Goal: Task Accomplishment & Management: Manage account settings

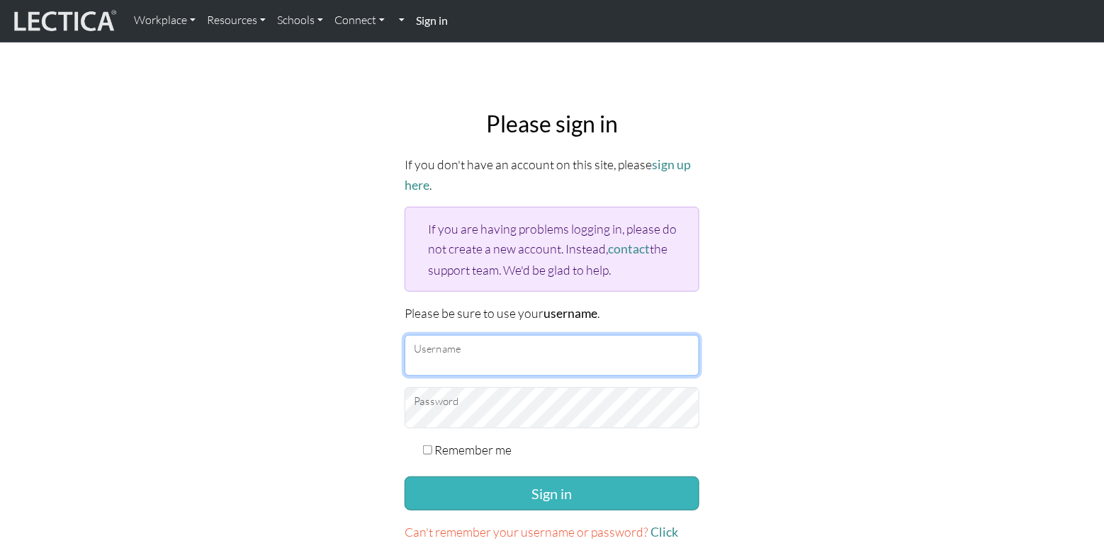
type input "zackvr"
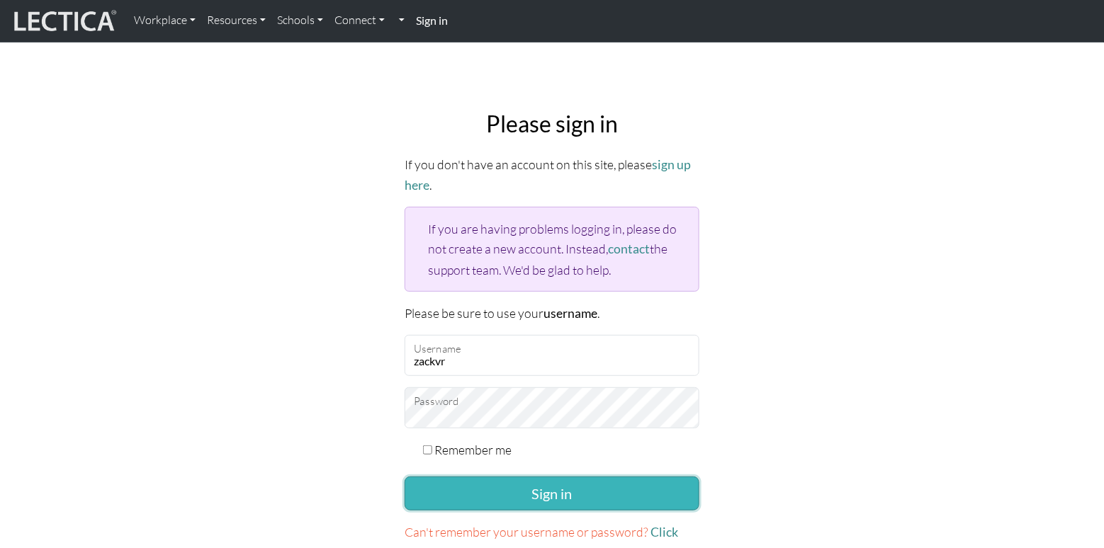
click at [599, 496] on button "Sign in" at bounding box center [552, 494] width 295 height 34
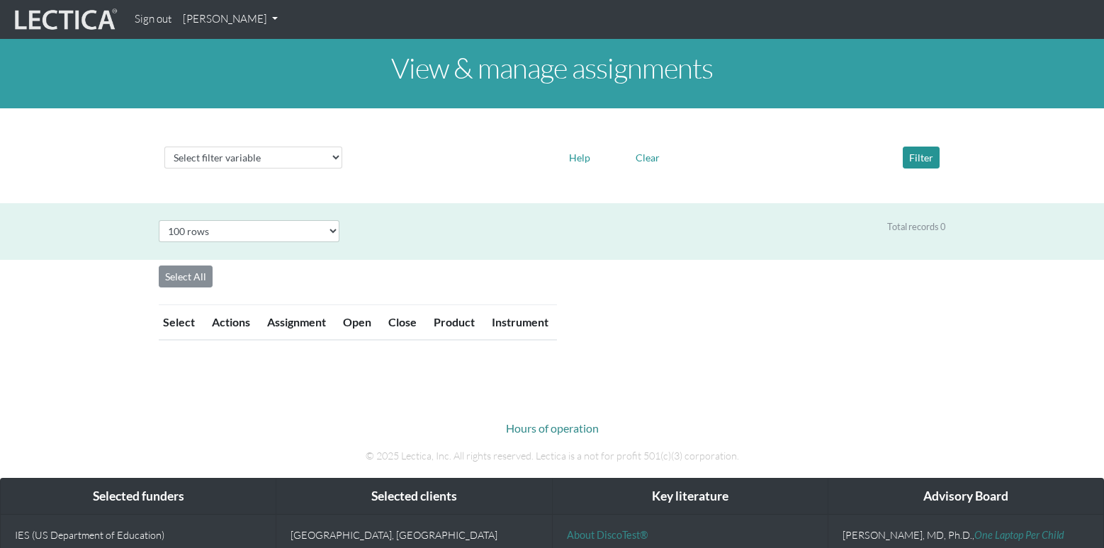
select select "100"
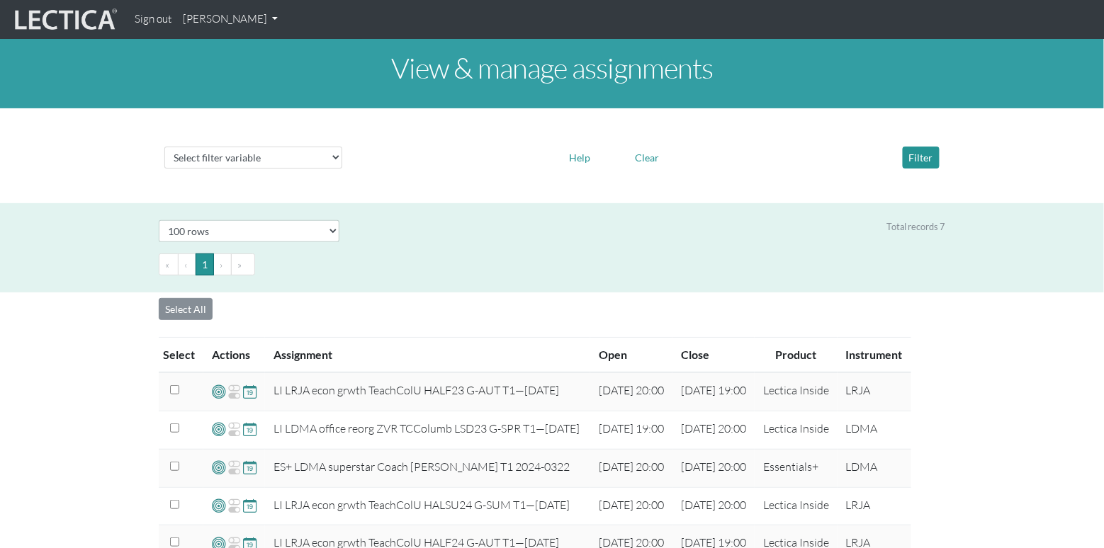
click at [210, 20] on link "[PERSON_NAME]" at bounding box center [230, 20] width 106 height 28
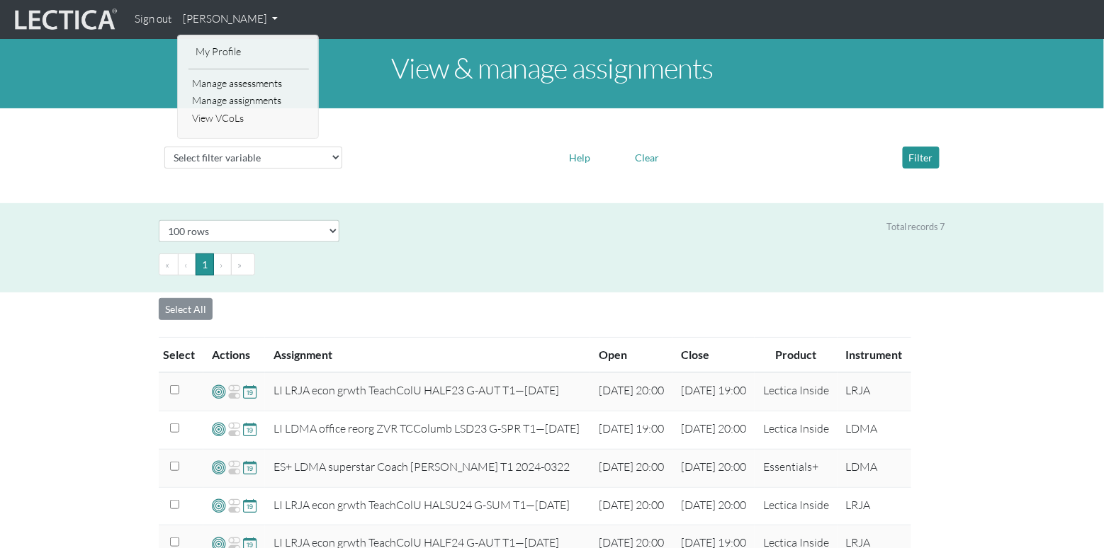
click at [77, 29] on img at bounding box center [64, 19] width 106 height 27
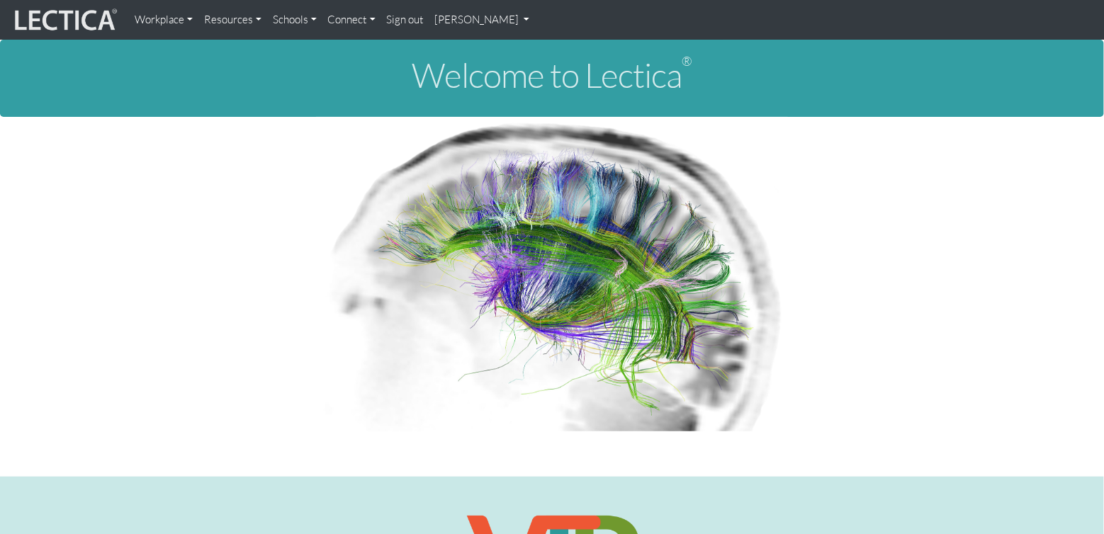
click at [446, 9] on link "[PERSON_NAME]" at bounding box center [482, 20] width 106 height 28
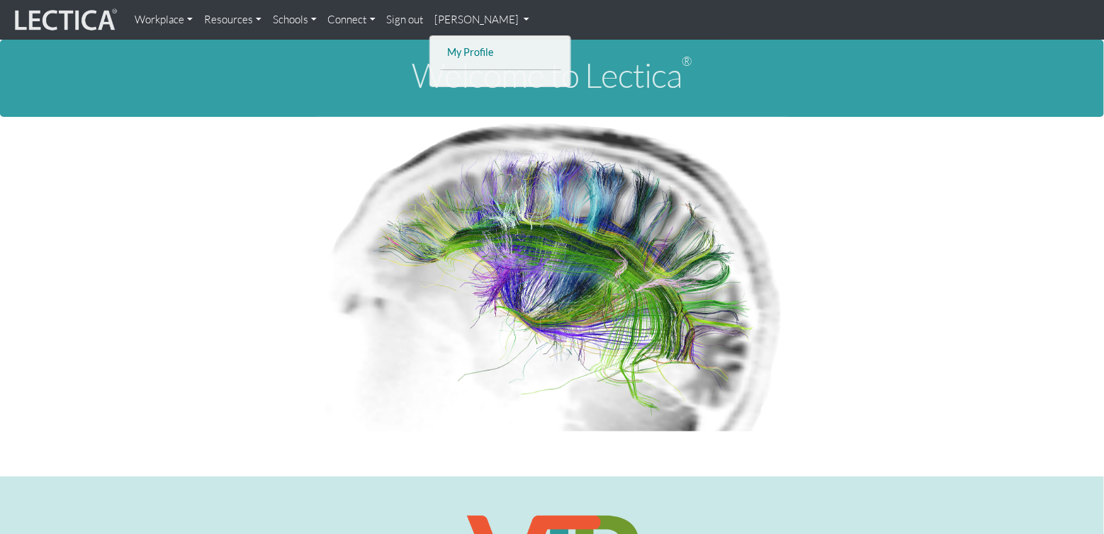
click at [458, 47] on link "My Profile" at bounding box center [500, 53] width 113 height 18
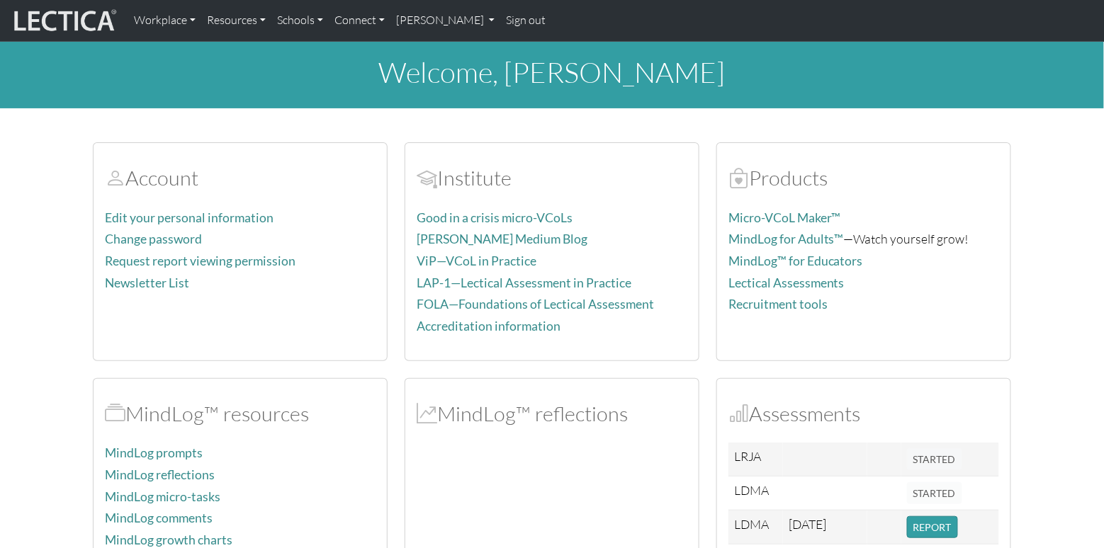
scroll to position [94, 0]
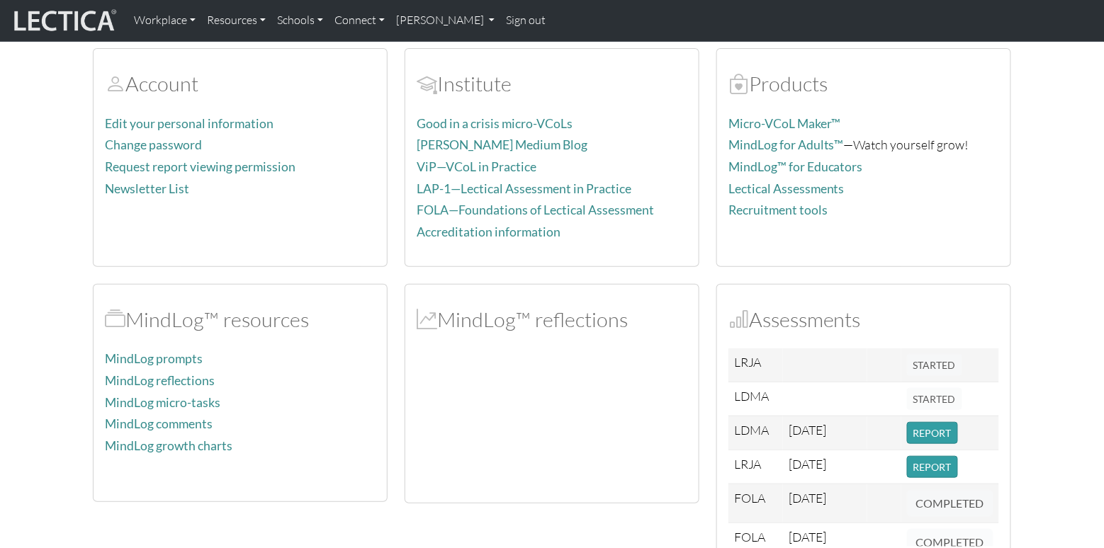
click at [30, 242] on section "Account Edit your personal information Change password Request report viewing p…" at bounding box center [552, 415] width 1104 height 769
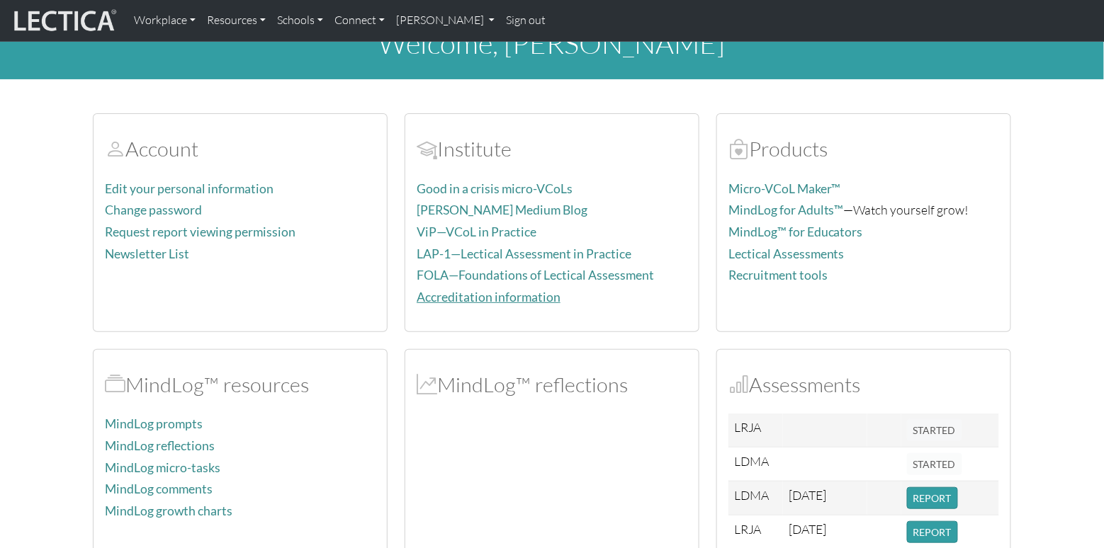
scroll to position [0, 0]
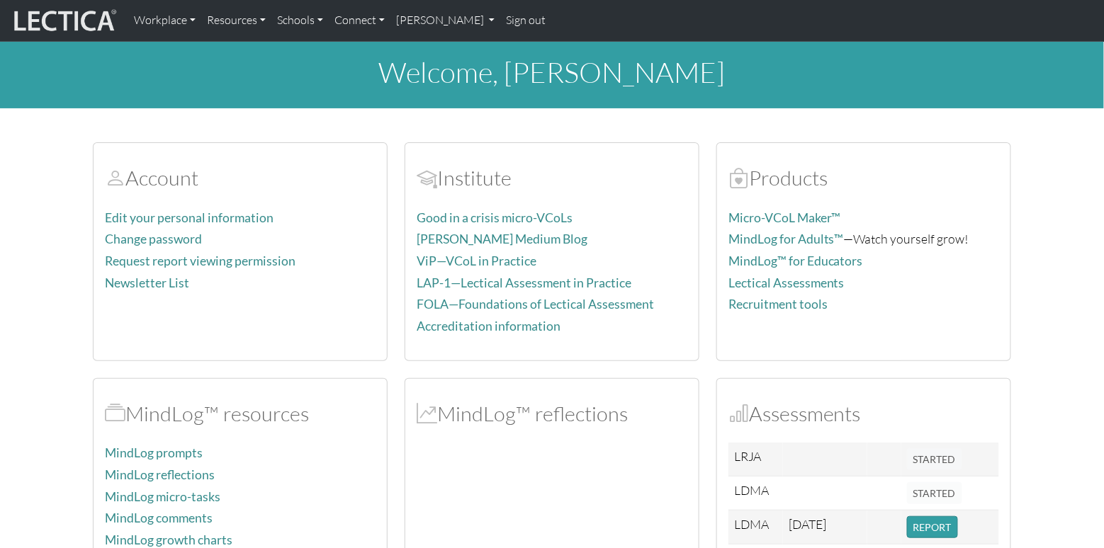
click at [1069, 281] on section "Account Edit your personal information Change password Request report viewing p…" at bounding box center [552, 509] width 1104 height 769
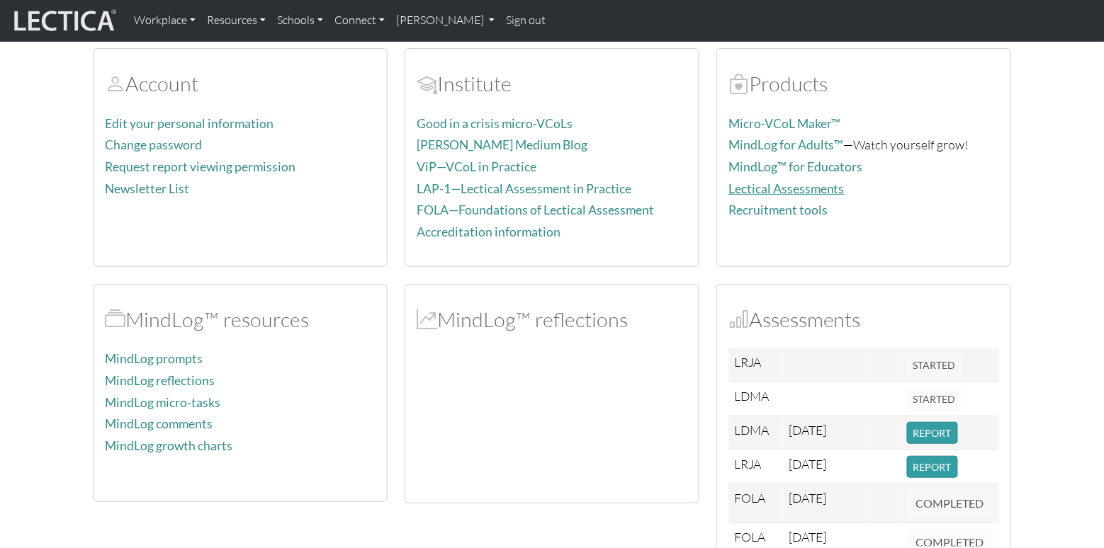
click at [788, 188] on link "Lectical Assessments" at bounding box center [786, 188] width 116 height 15
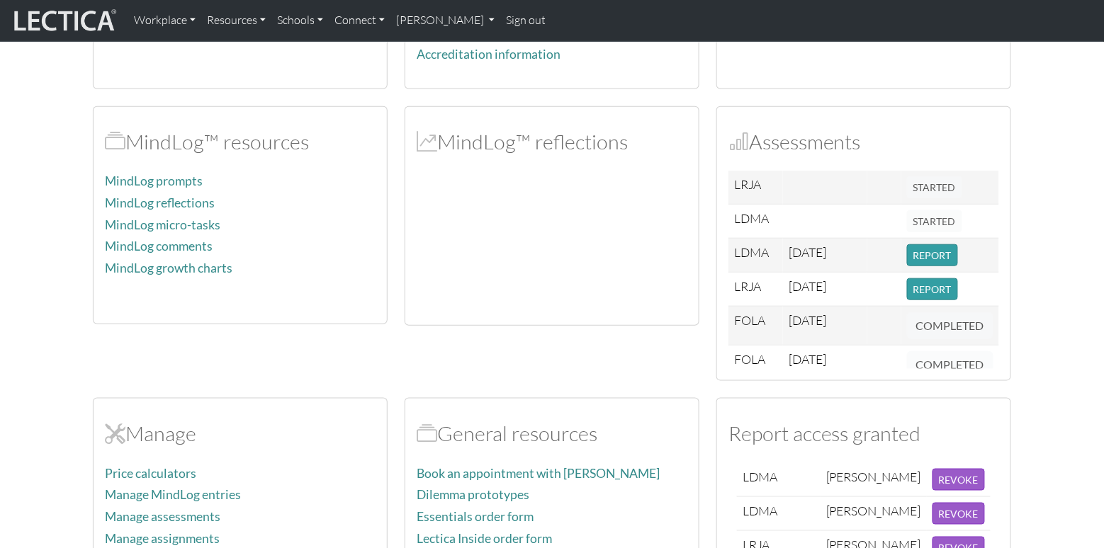
scroll to position [0, 0]
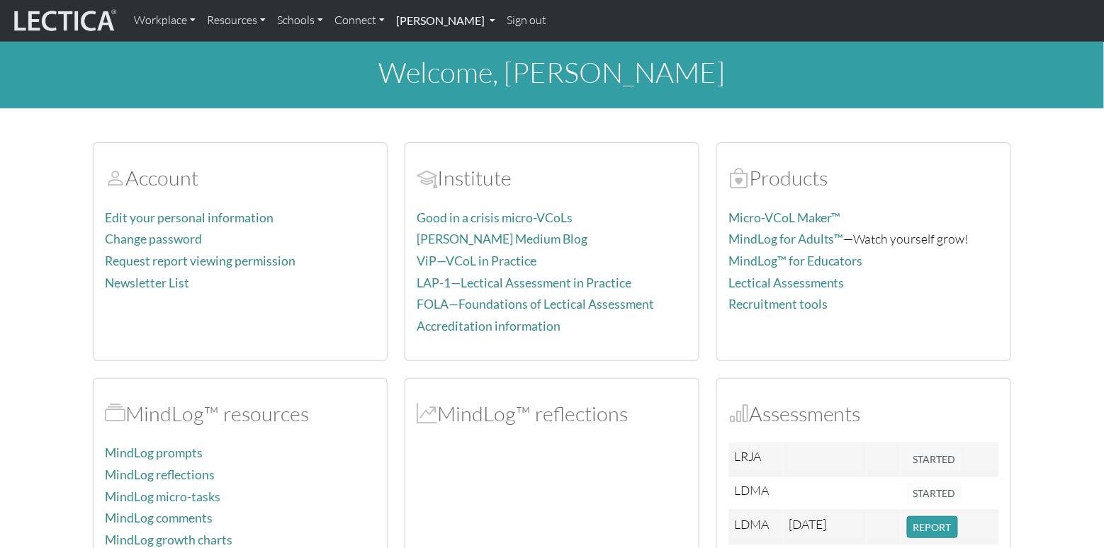
click at [453, 18] on link "[PERSON_NAME]" at bounding box center [445, 21] width 111 height 30
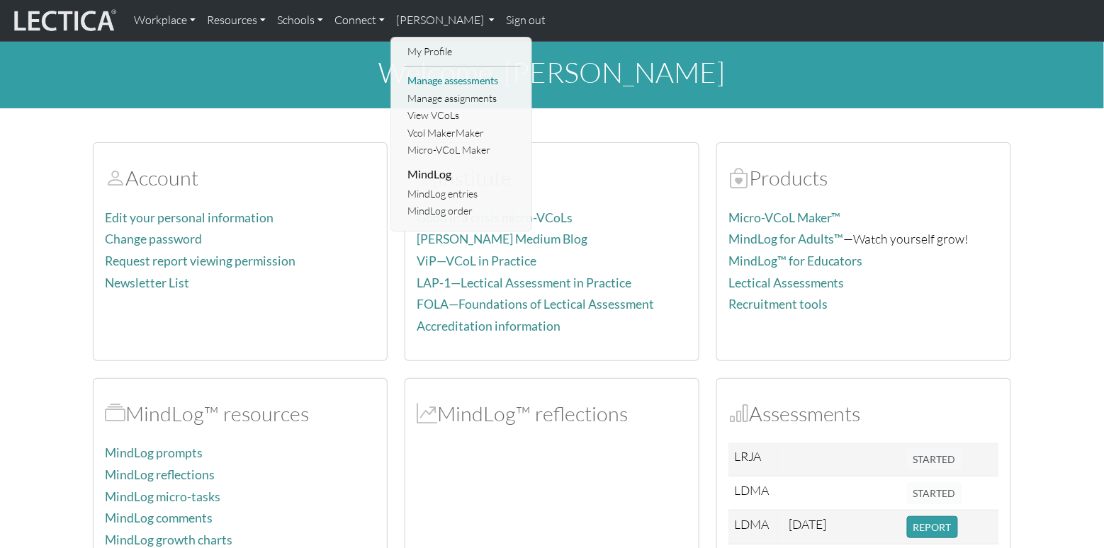
click at [451, 80] on link "Manage assessments" at bounding box center [462, 81] width 117 height 18
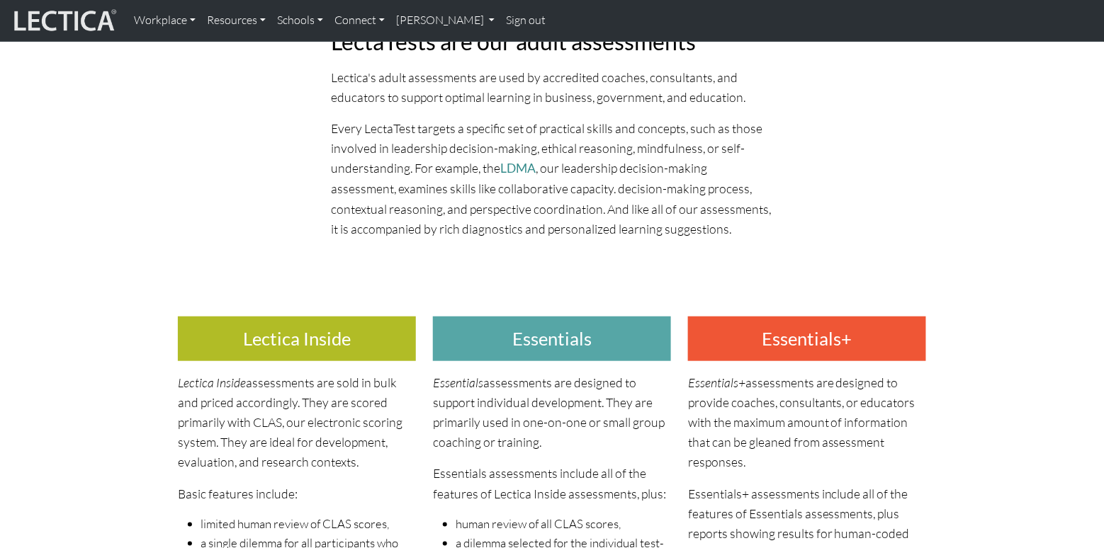
scroll to position [188, 0]
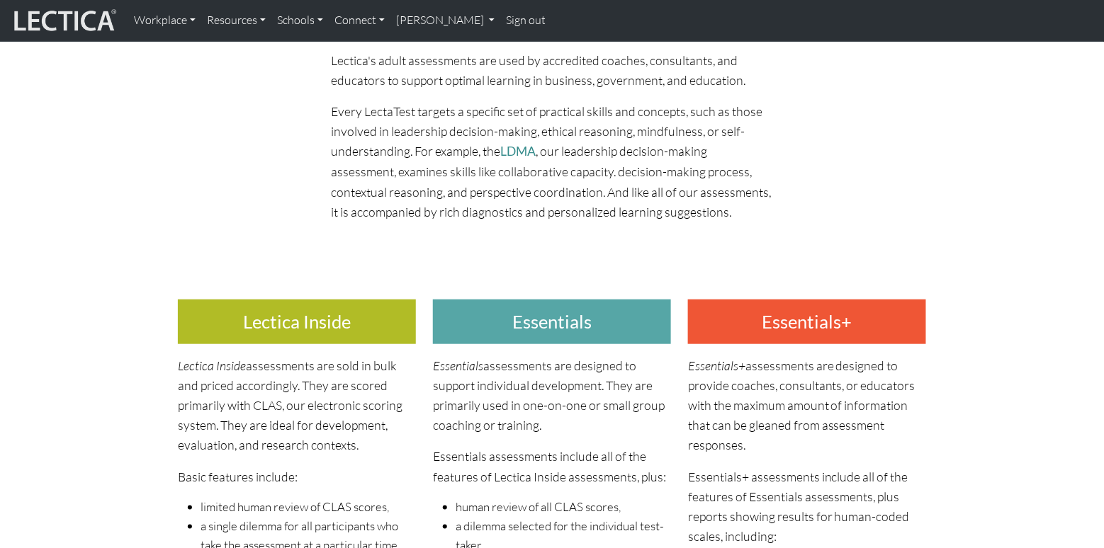
click at [798, 317] on h3 "Essentials+" at bounding box center [807, 322] width 238 height 45
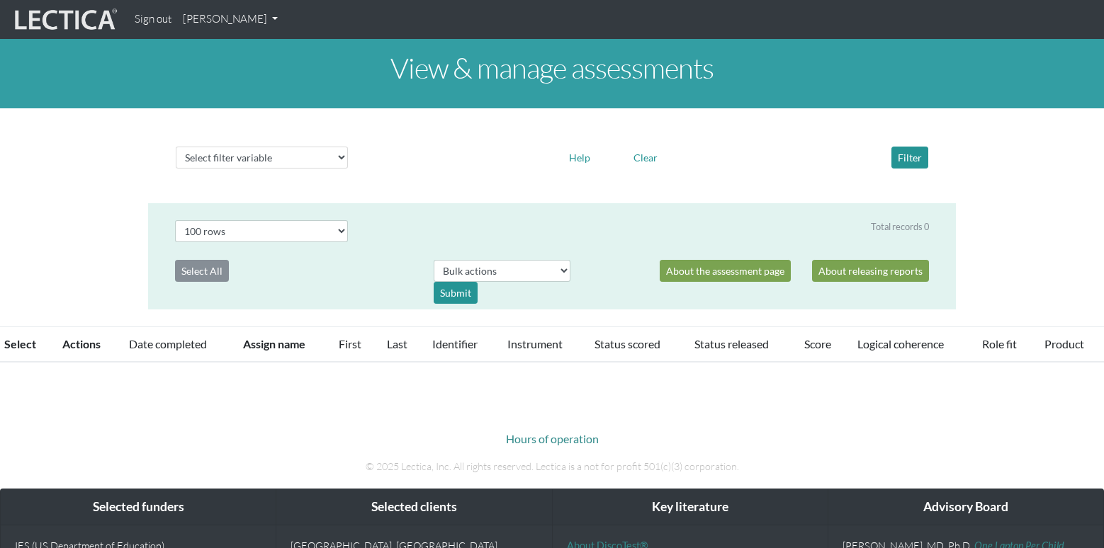
select select "100"
click at [235, 17] on link "[PERSON_NAME]" at bounding box center [230, 20] width 106 height 28
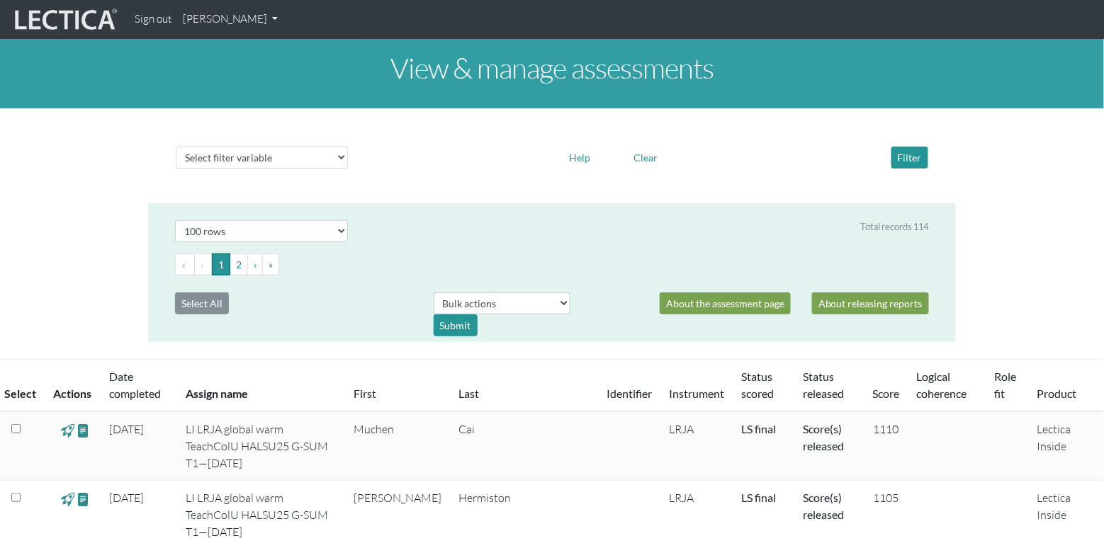
click at [228, 24] on link "[PERSON_NAME]" at bounding box center [230, 20] width 106 height 28
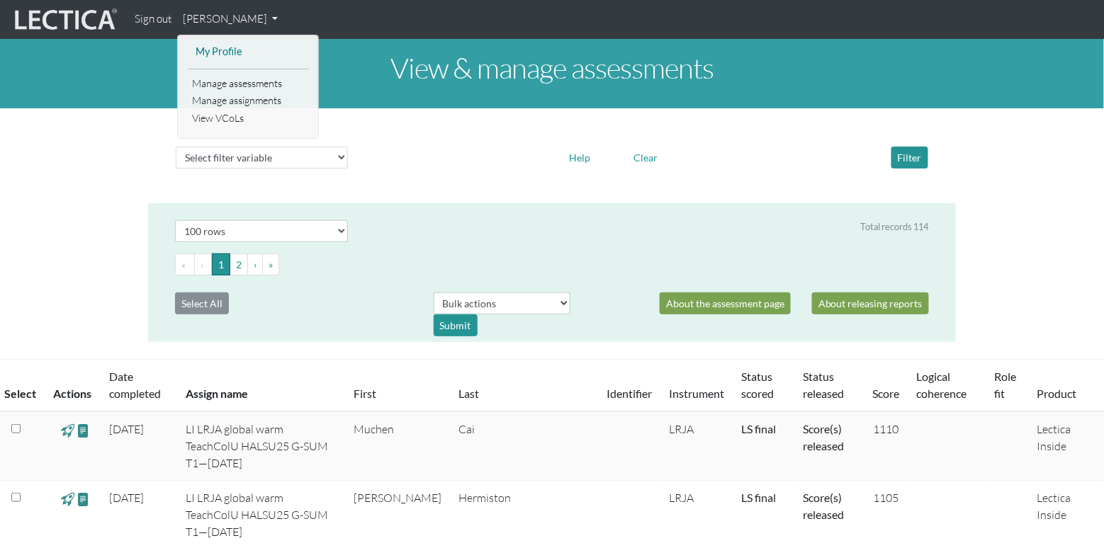
click at [210, 55] on link "My Profile" at bounding box center [248, 52] width 113 height 18
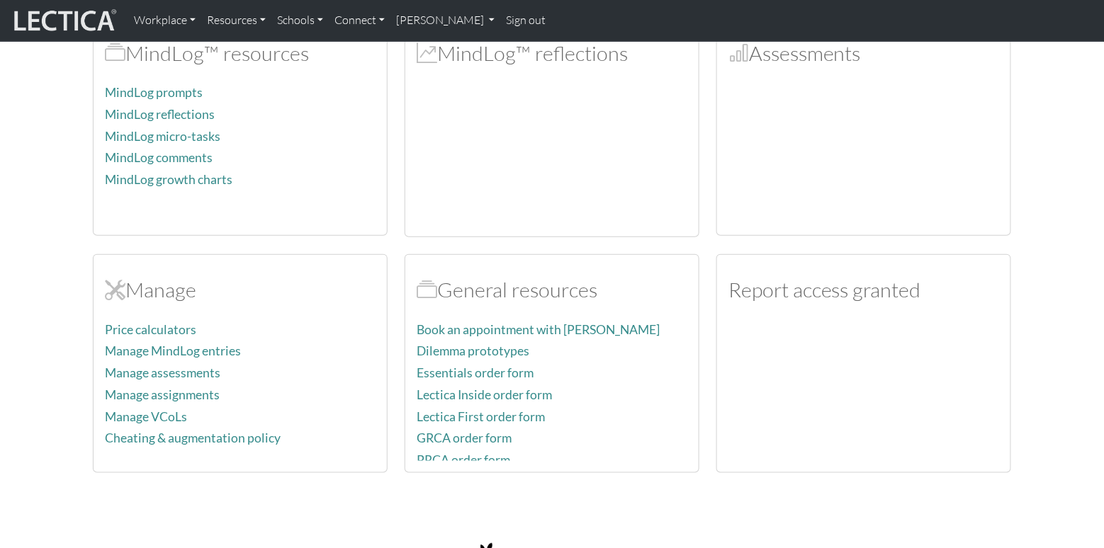
scroll to position [567, 0]
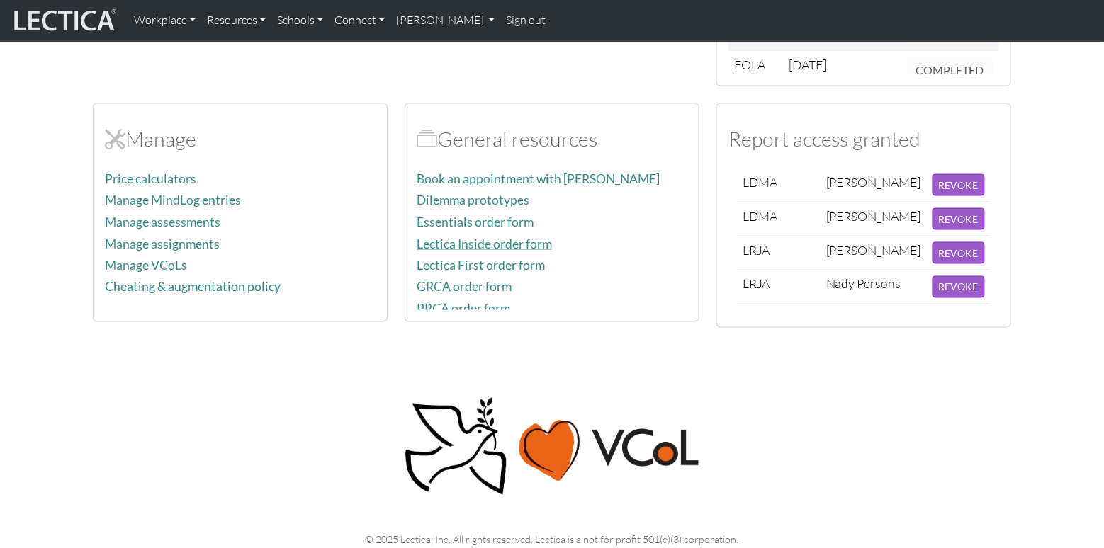
click at [455, 247] on link "Lectica Inside order form" at bounding box center [484, 244] width 135 height 15
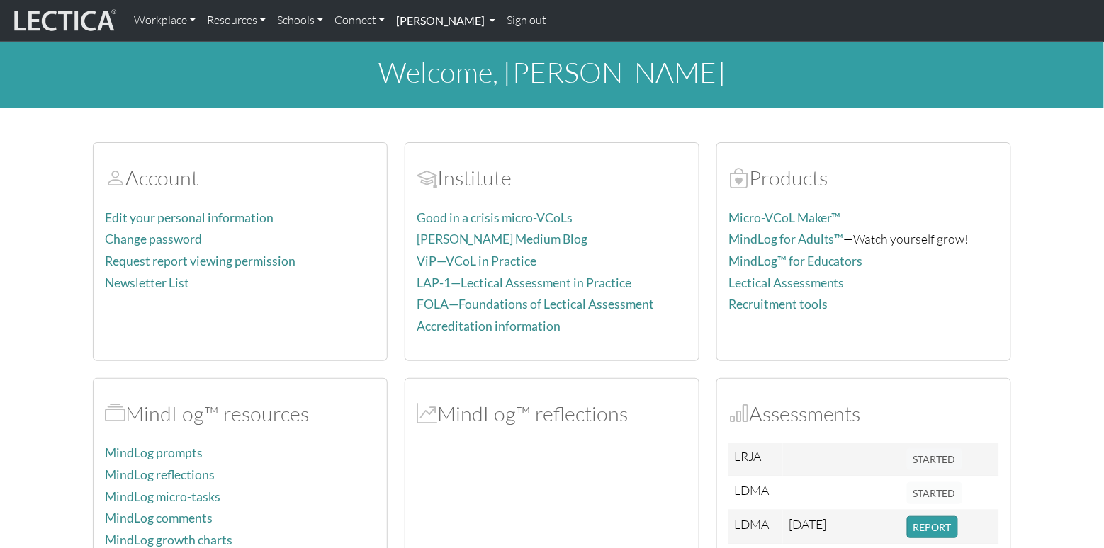
click at [448, 23] on link "[PERSON_NAME]" at bounding box center [445, 21] width 111 height 30
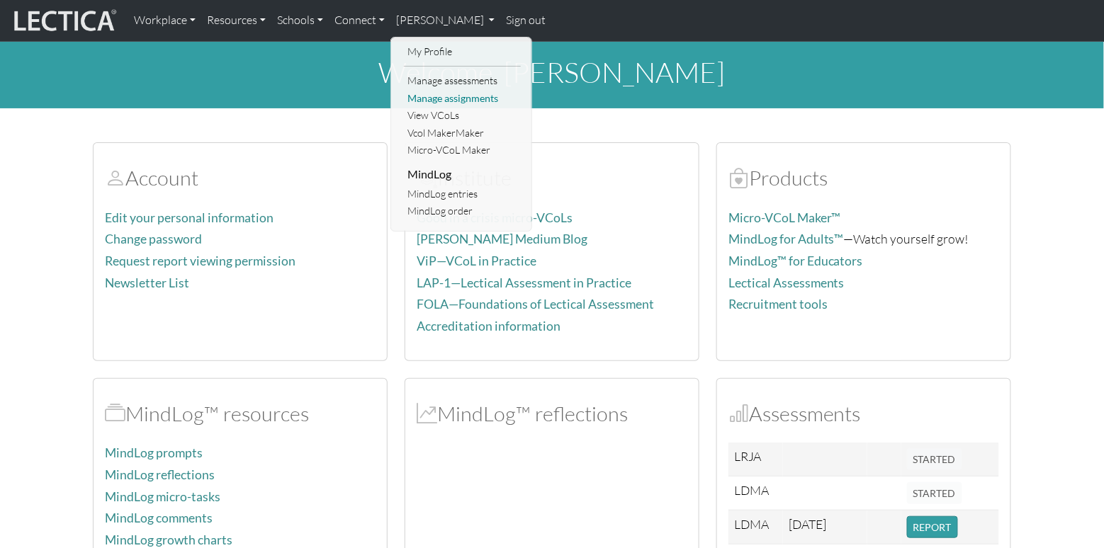
click at [452, 100] on link "Manage assignments" at bounding box center [462, 99] width 117 height 18
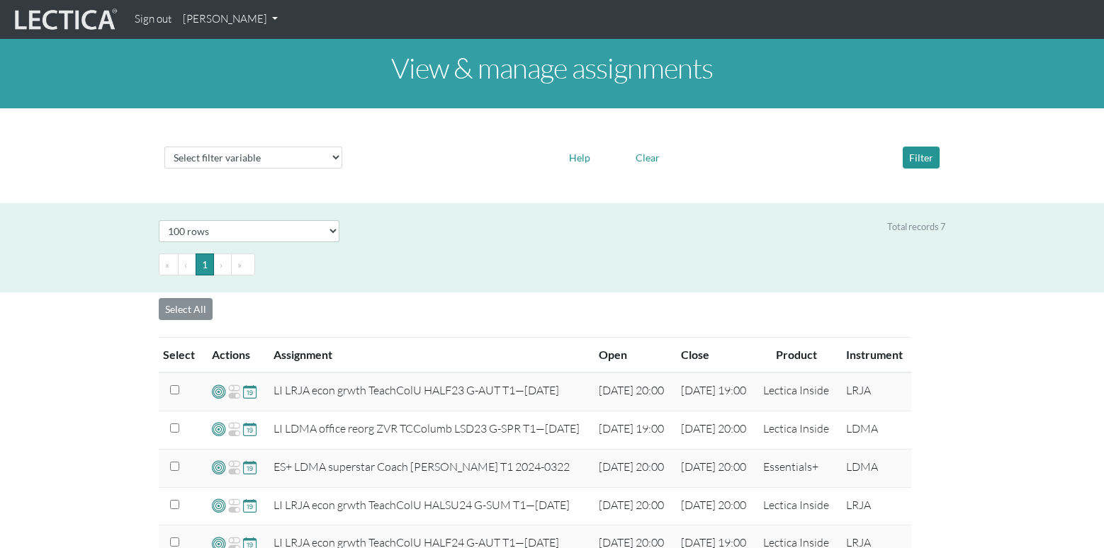
select select "100"
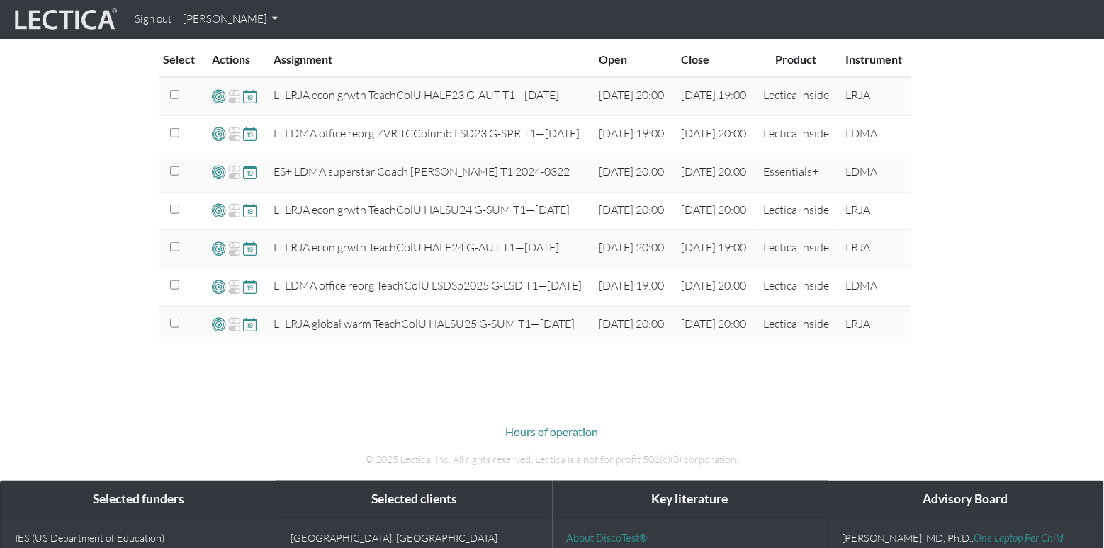
scroll to position [472, 0]
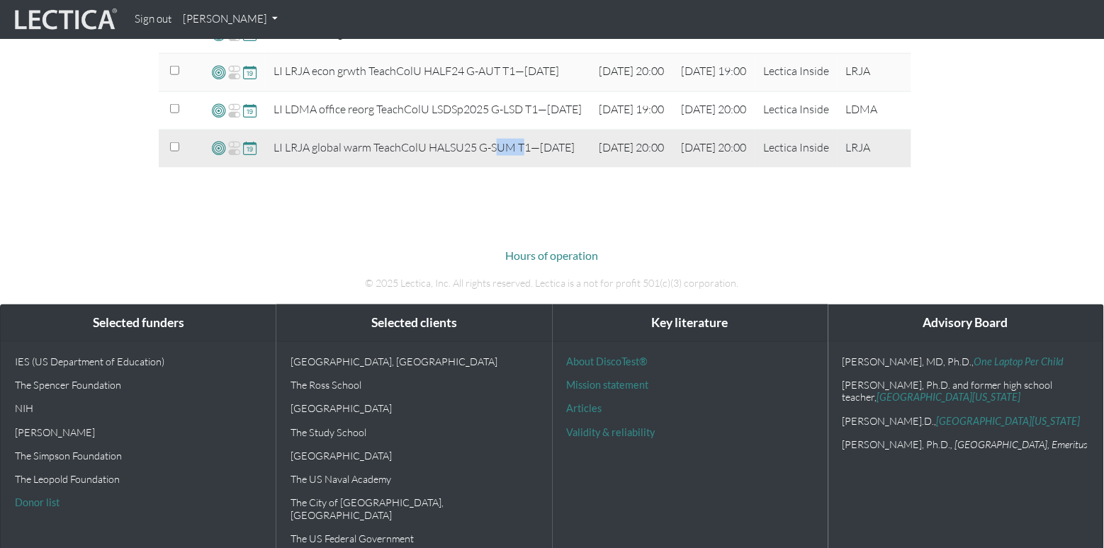
drag, startPoint x: 502, startPoint y: 233, endPoint x: 522, endPoint y: 228, distance: 20.4
click at [522, 167] on td "LI LRJA global warm TeachColU HALSU25 G-SUM T1—[DATE]" at bounding box center [427, 149] width 325 height 38
click at [550, 167] on td "LI LRJA global warm TeachColU HALSU25 G-SUM T1—[DATE]" at bounding box center [427, 149] width 325 height 38
click at [461, 167] on td "LI LRJA global warm TeachColU HALSU25 G-SUM T1—[DATE]" at bounding box center [427, 149] width 325 height 38
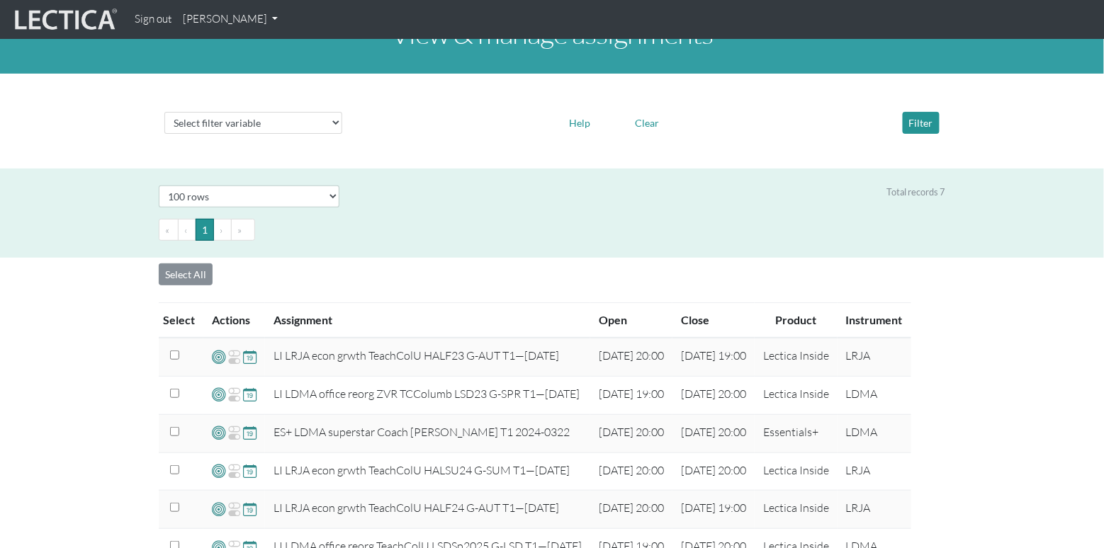
scroll to position [0, 0]
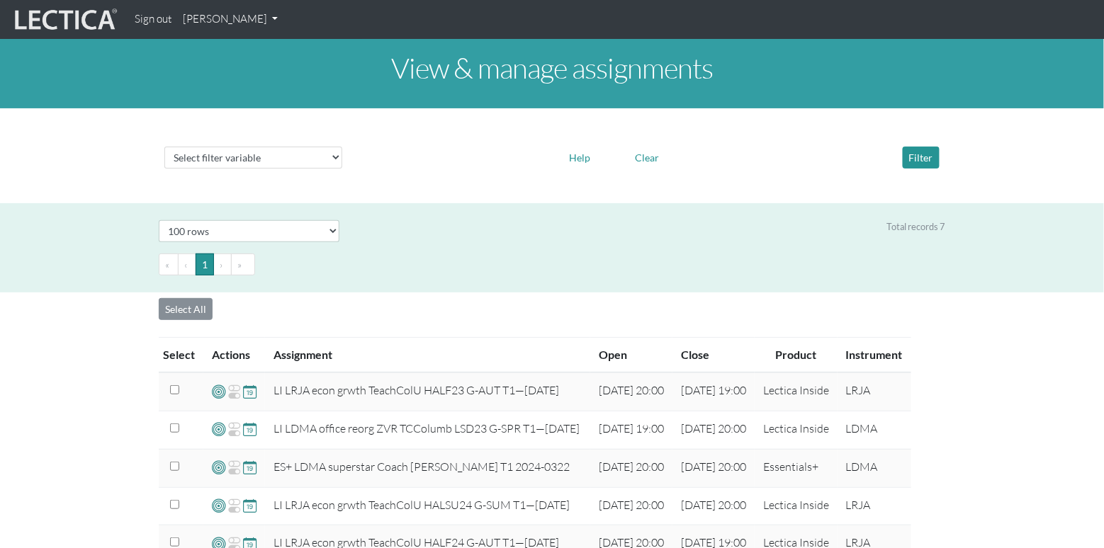
click at [231, 21] on link "[PERSON_NAME]" at bounding box center [230, 20] width 106 height 28
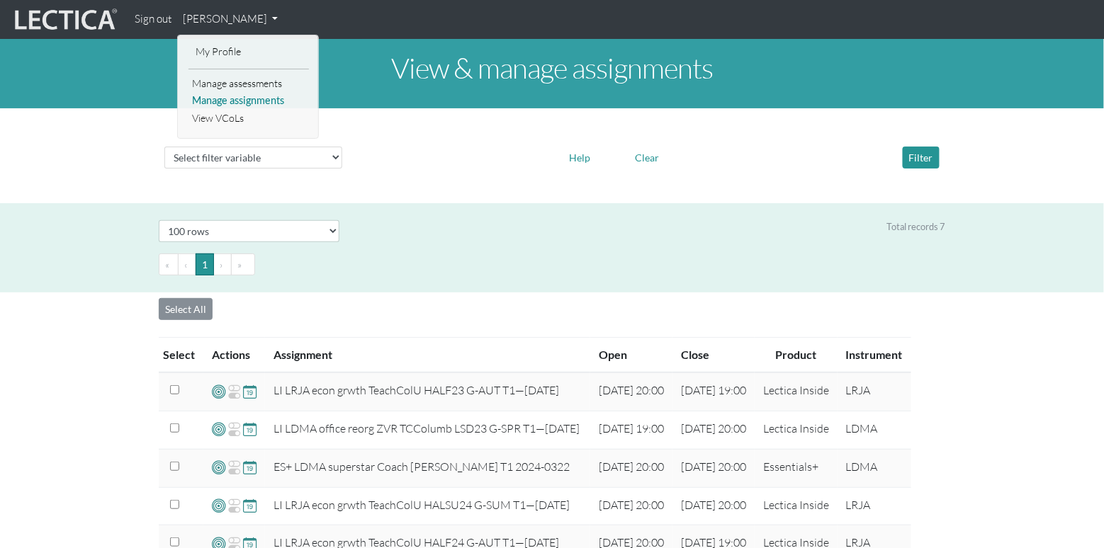
click at [233, 95] on link "Manage assignments" at bounding box center [248, 101] width 120 height 18
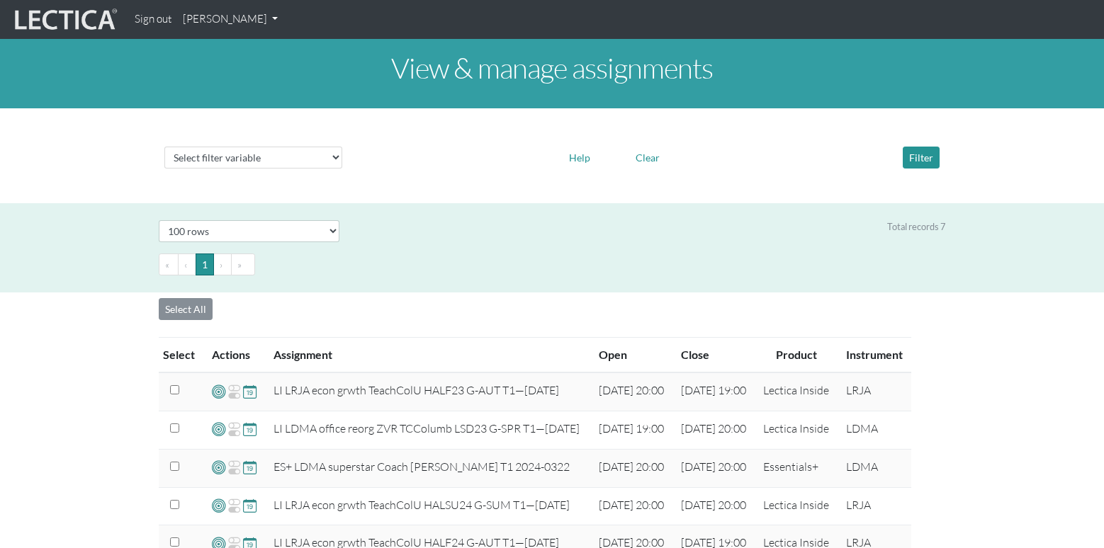
select select "100"
click at [256, 23] on link "[PERSON_NAME]" at bounding box center [230, 20] width 106 height 28
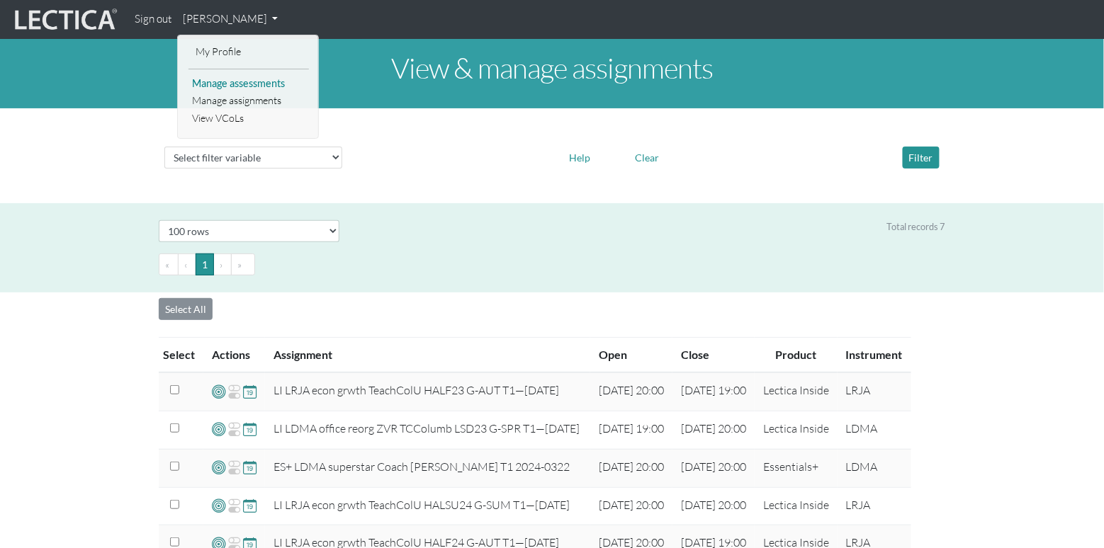
click at [249, 83] on link "Manage assessments" at bounding box center [248, 84] width 120 height 18
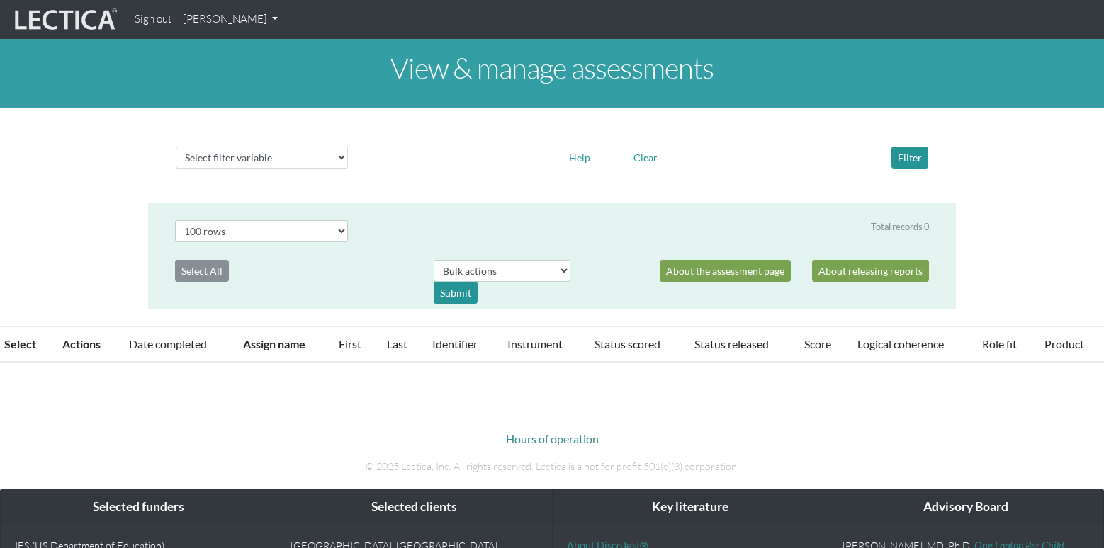
select select "100"
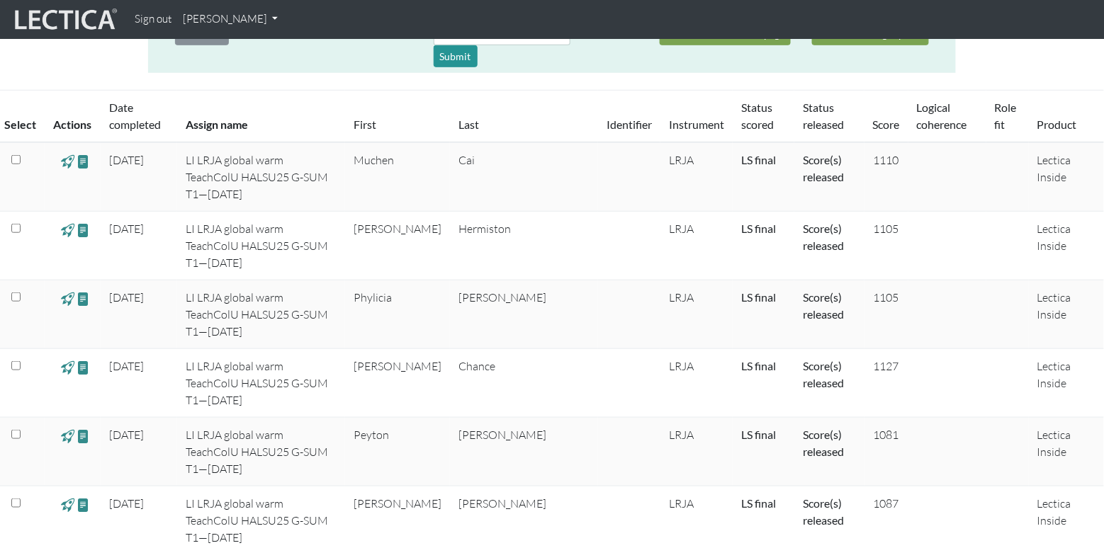
scroll to position [283, 0]
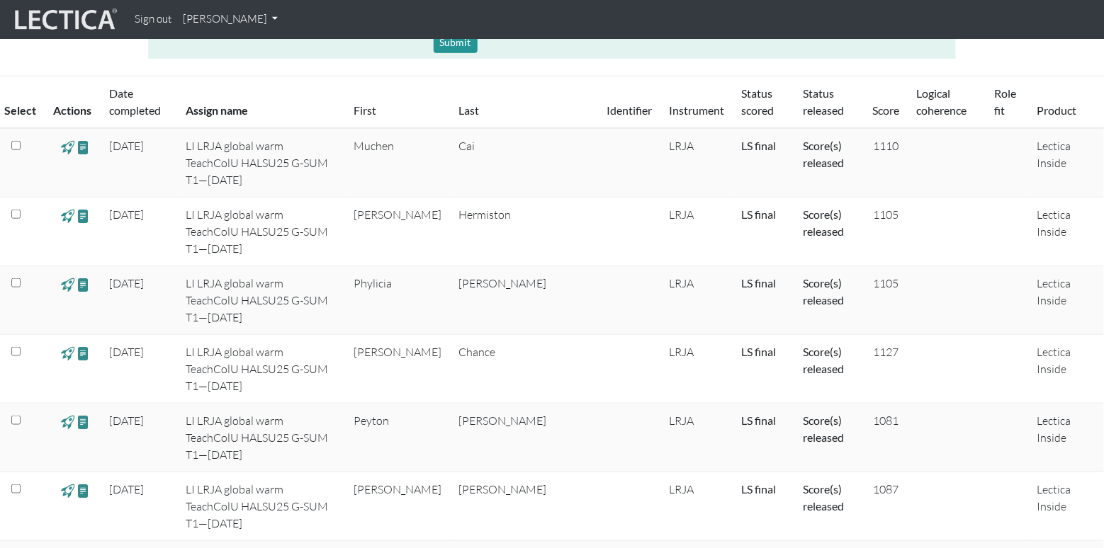
click at [424, 151] on td "Muchen" at bounding box center [397, 162] width 105 height 69
click at [310, 157] on td "LI LRJA global warm TeachColU HALSU25 G-SUM T1—[DATE]" at bounding box center [261, 162] width 168 height 69
drag, startPoint x: 190, startPoint y: 146, endPoint x: 278, endPoint y: 152, distance: 88.0
click at [278, 152] on td "LI LRJA global warm TeachColU HALSU25 G-SUM T1—[DATE]" at bounding box center [261, 162] width 168 height 69
click at [323, 143] on td "LI LRJA global warm TeachColU HALSU25 G-SUM T1—[DATE]" at bounding box center [261, 162] width 168 height 69
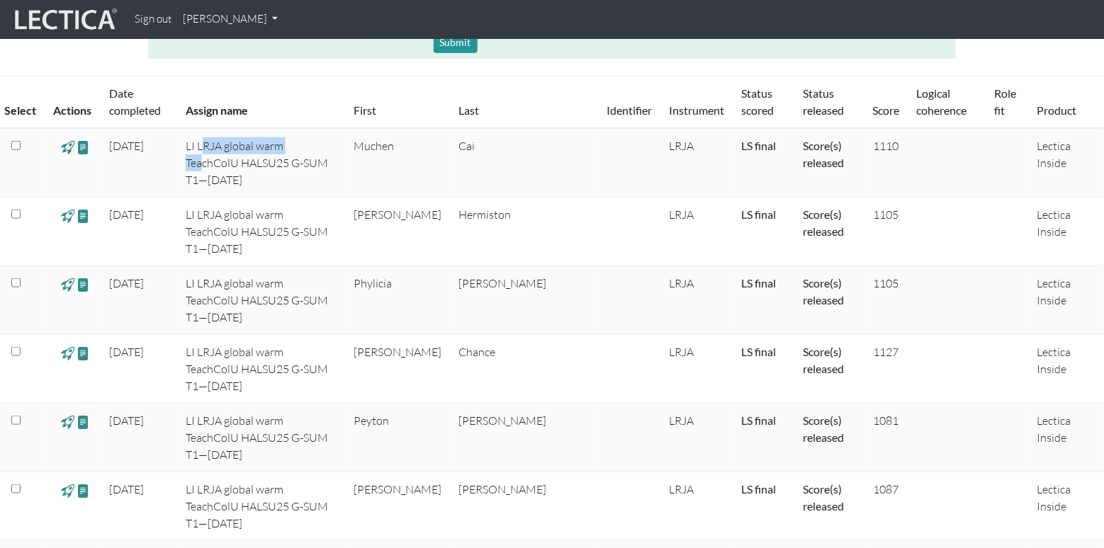
drag, startPoint x: 307, startPoint y: 137, endPoint x: 214, endPoint y: 151, distance: 94.5
click at [214, 151] on td "LI LRJA global warm TeachColU HALSU25 G-SUM T1—[DATE]" at bounding box center [261, 162] width 168 height 69
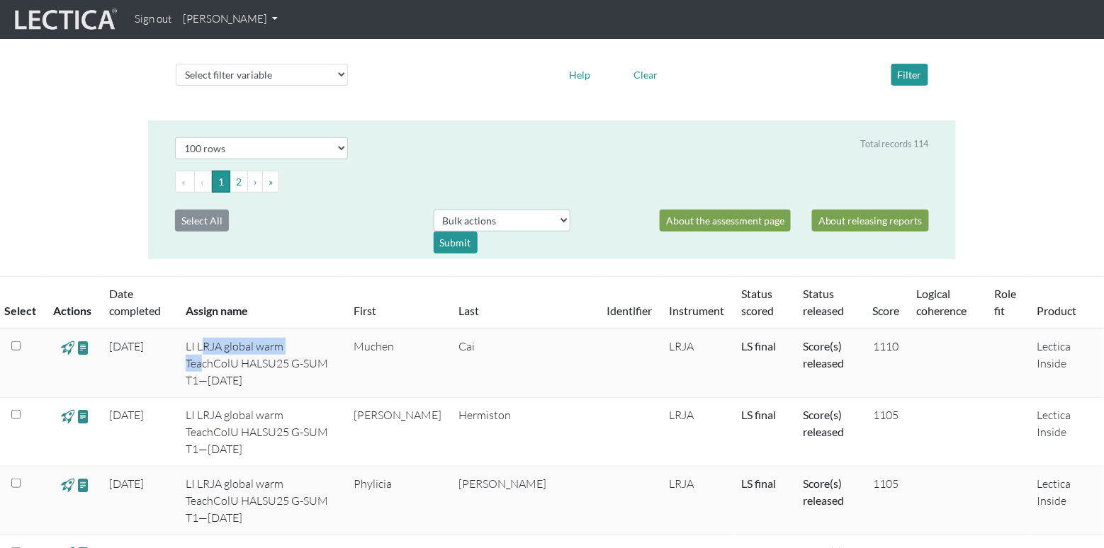
scroll to position [0, 0]
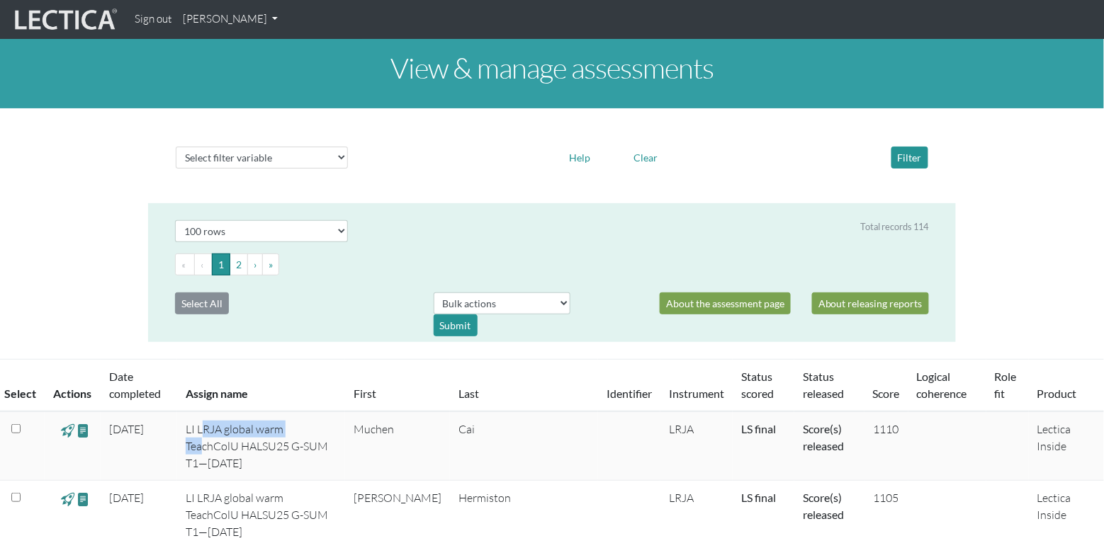
click at [230, 23] on link "[PERSON_NAME]" at bounding box center [230, 20] width 106 height 28
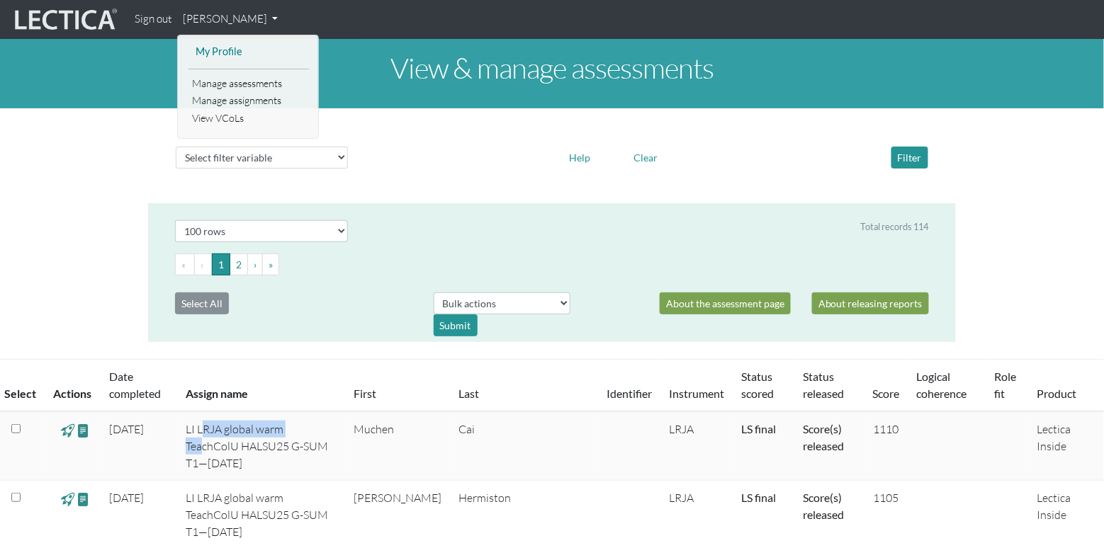
click at [244, 54] on link "My Profile" at bounding box center [248, 52] width 113 height 18
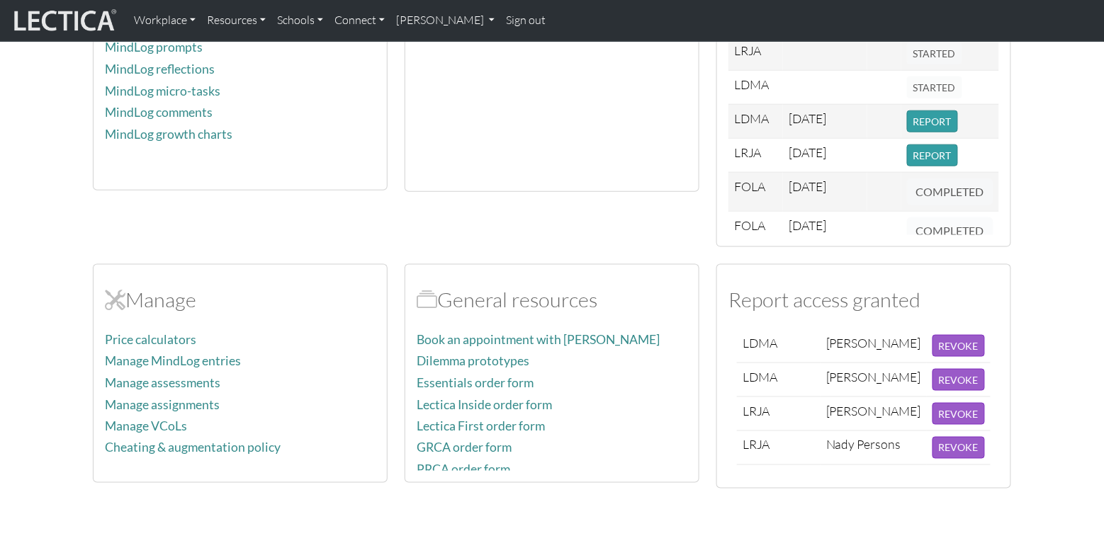
scroll to position [472, 0]
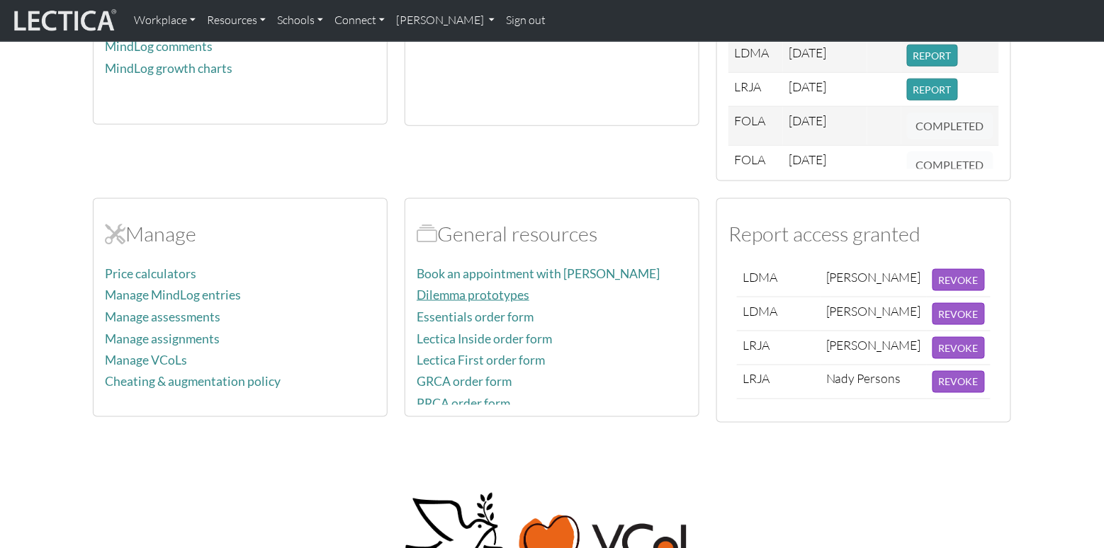
click at [497, 295] on link "Dilemma prototypes" at bounding box center [473, 295] width 113 height 15
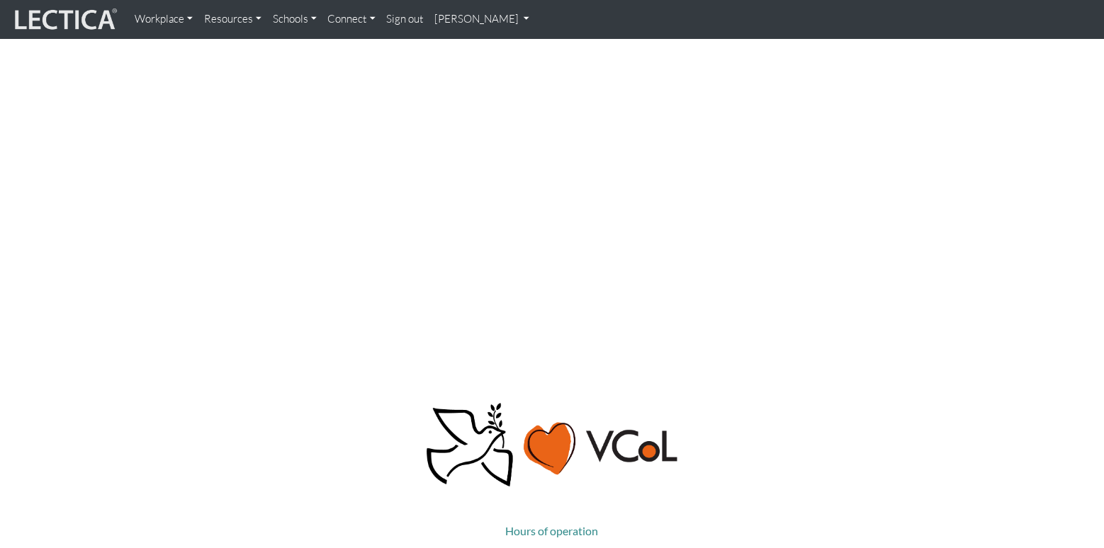
scroll to position [378, 0]
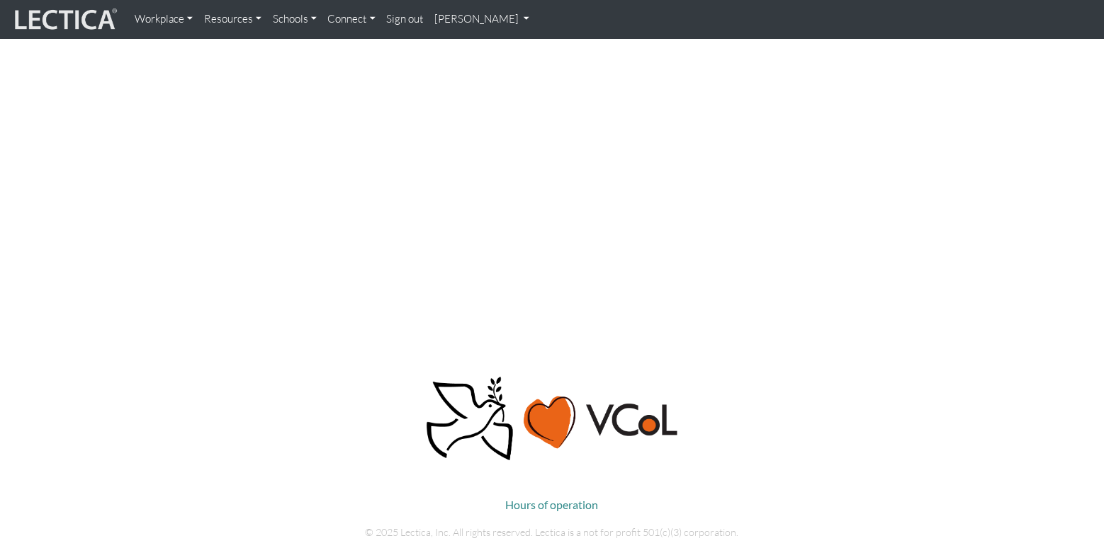
click at [94, 248] on div at bounding box center [552, 115] width 1083 height 429
click at [40, 196] on div at bounding box center [552, 115] width 1083 height 429
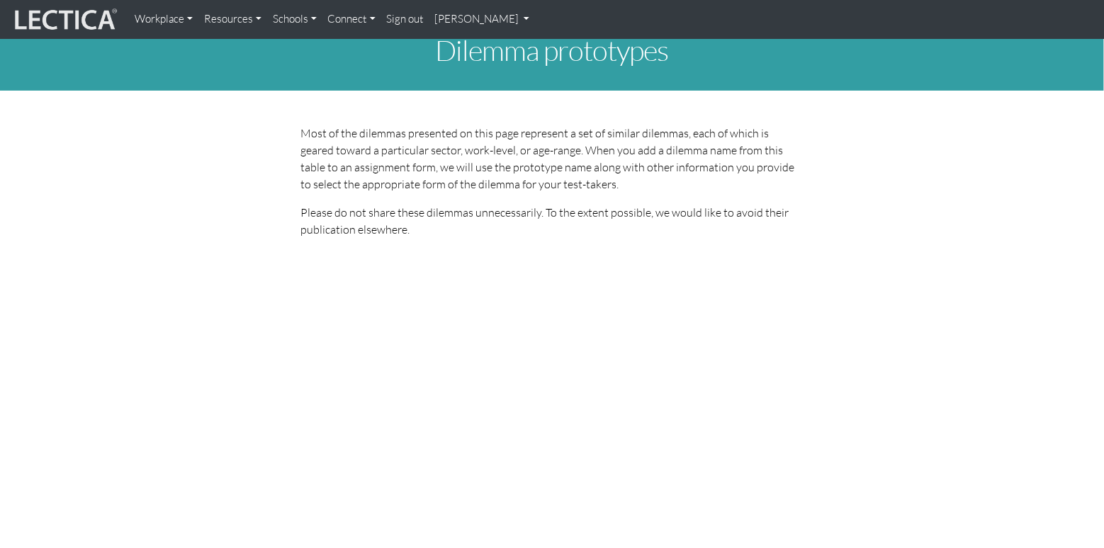
scroll to position [0, 0]
